Goal: Navigation & Orientation: Find specific page/section

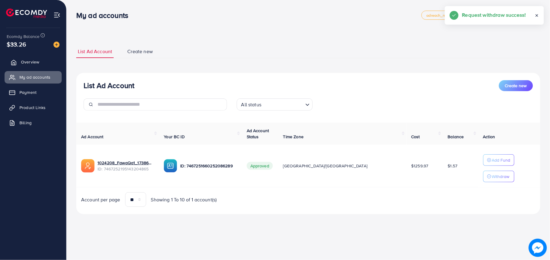
click at [21, 64] on span "Overview" at bounding box center [30, 62] width 18 height 6
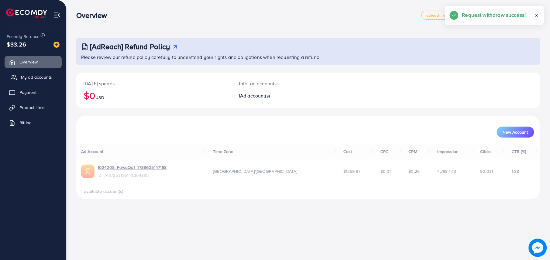
click at [27, 75] on span "My ad accounts" at bounding box center [36, 77] width 31 height 6
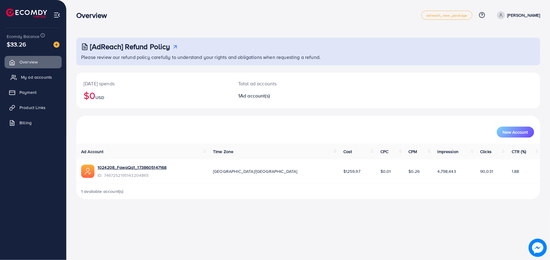
click at [40, 79] on span "My ad accounts" at bounding box center [36, 77] width 31 height 6
